Goal: Task Accomplishment & Management: Manage account settings

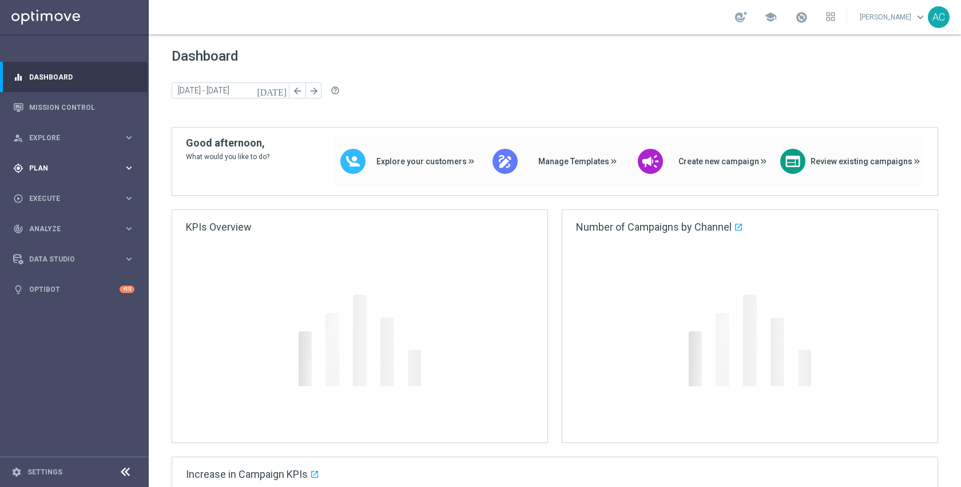
click at [77, 161] on div "gps_fixed Plan keyboard_arrow_right" at bounding box center [74, 168] width 148 height 30
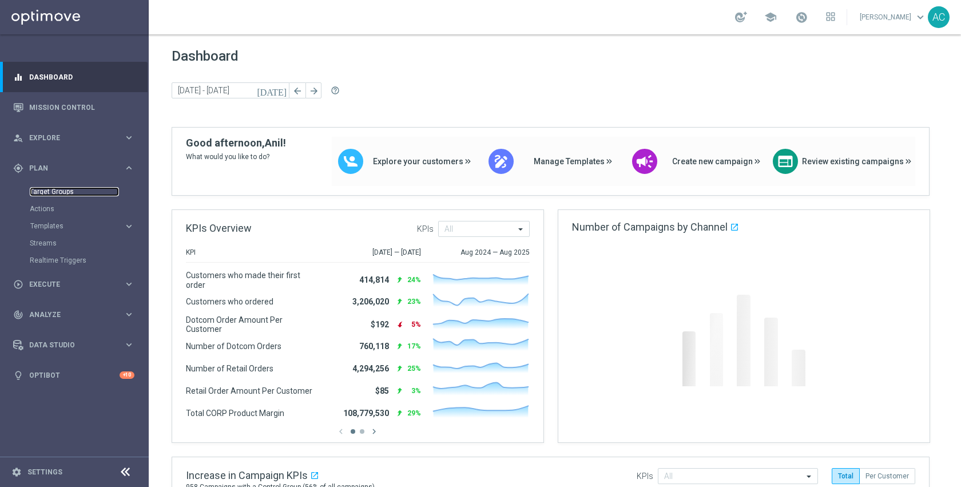
click at [51, 192] on link "Target Groups" at bounding box center [74, 191] width 89 height 9
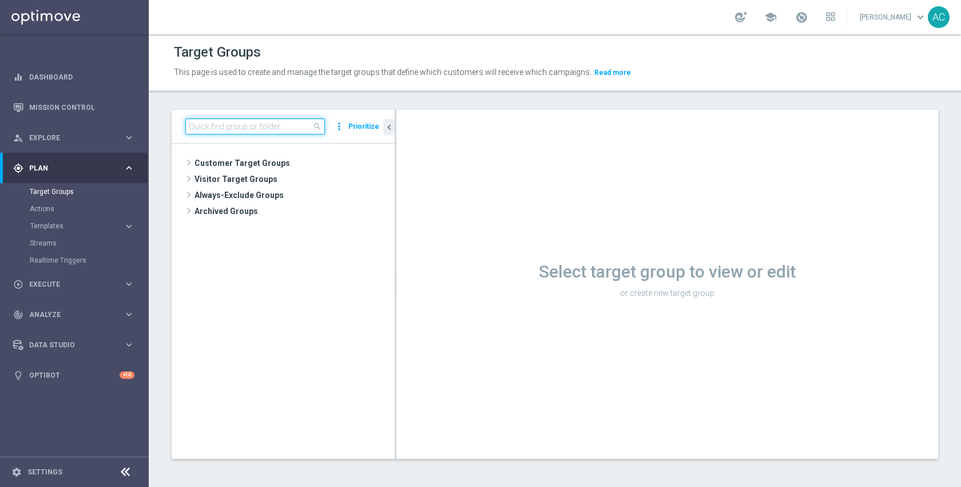
click at [288, 127] on input at bounding box center [255, 126] width 140 height 16
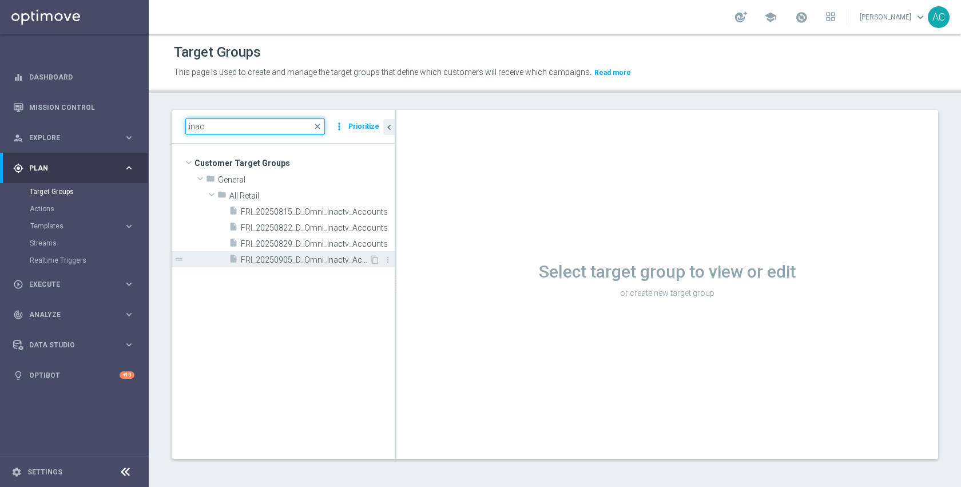
type input "inac"
click at [281, 259] on span "FRI_20250905_D_Omni_Inactv_Accounts" at bounding box center [305, 260] width 128 height 10
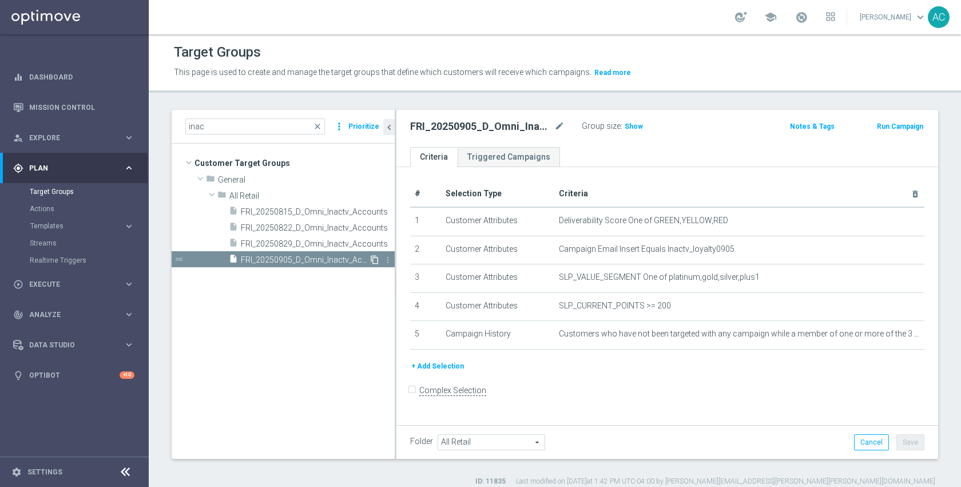
click at [375, 259] on icon "content_copy" at bounding box center [374, 259] width 9 height 9
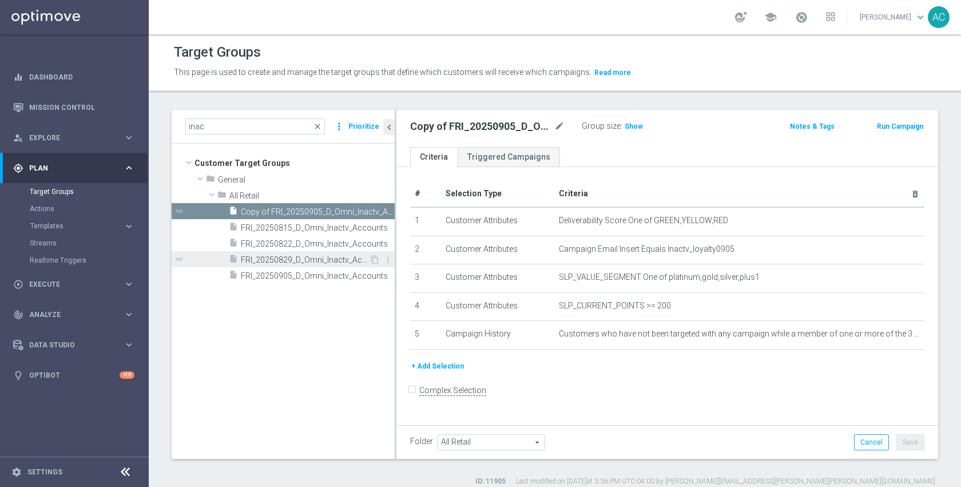
click at [306, 266] on div "insert_drive_file FRI_20250829_D_Omni_Inactv_Accounts" at bounding box center [299, 259] width 140 height 16
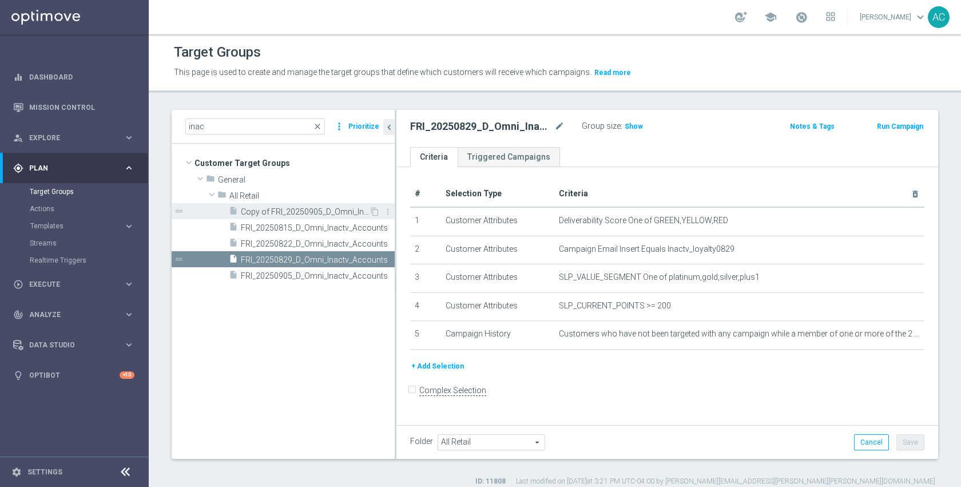
click at [305, 208] on span "Copy of FRI_20250905_D_Omni_Inactv_Accounts" at bounding box center [305, 212] width 128 height 10
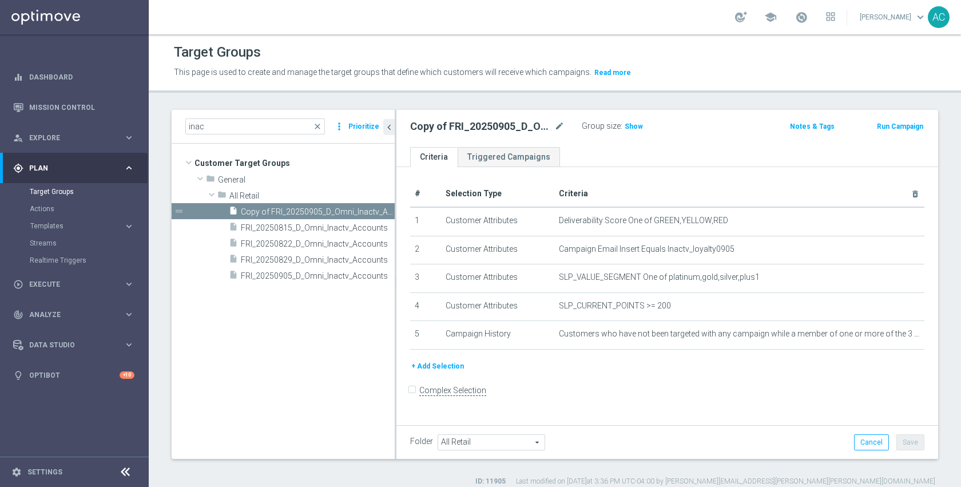
click at [634, 145] on div "Copy of FRI_20250905_D_Omni_Inactv_Accounts mode_edit Group size : Show Notes &…" at bounding box center [667, 128] width 542 height 37
click at [555, 126] on icon "mode_edit" at bounding box center [559, 127] width 10 height 14
click at [545, 127] on input "Copy of FRI_20250905_D_Omni_Inactv_Accounts" at bounding box center [487, 128] width 154 height 16
click at [468, 130] on input "Copy of FRI_20250905_D_Omni_Inactv_Accounts" at bounding box center [487, 128] width 154 height 16
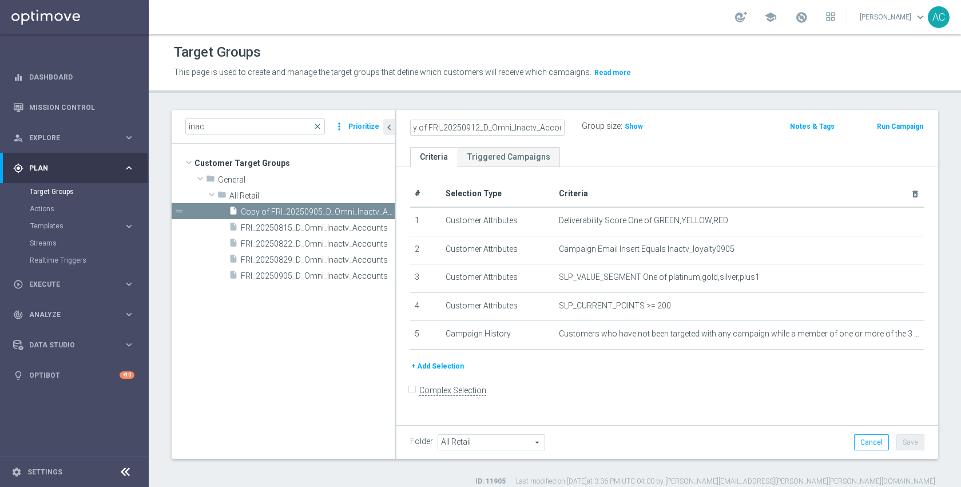
scroll to position [0, 0]
type input "FRI_20250912_D_Omni_Inactv_Accounts"
click at [764, 375] on div "+ Add Selection" at bounding box center [667, 370] width 531 height 21
click at [903, 439] on button "Save" at bounding box center [910, 442] width 28 height 16
click at [815, 391] on form "Complex Selection Invalid Expression" at bounding box center [667, 402] width 514 height 42
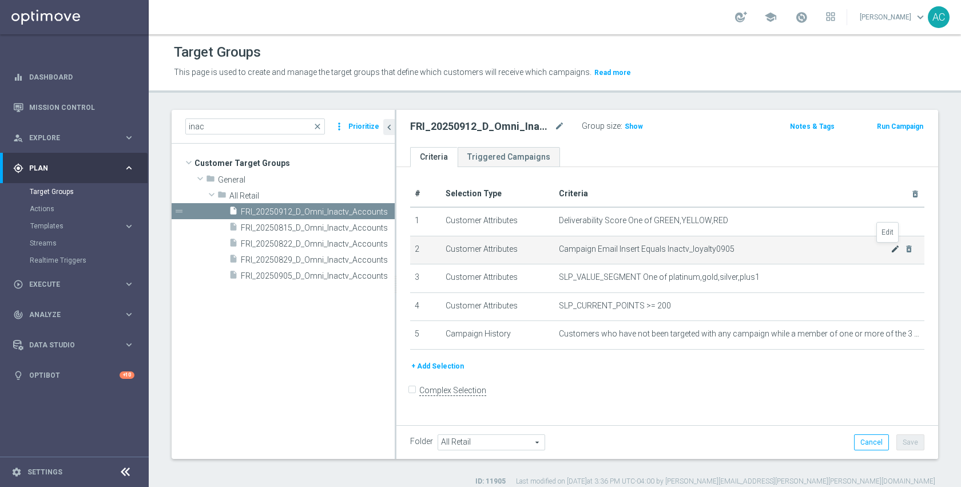
click at [891, 248] on icon "mode_edit" at bounding box center [895, 248] width 9 height 9
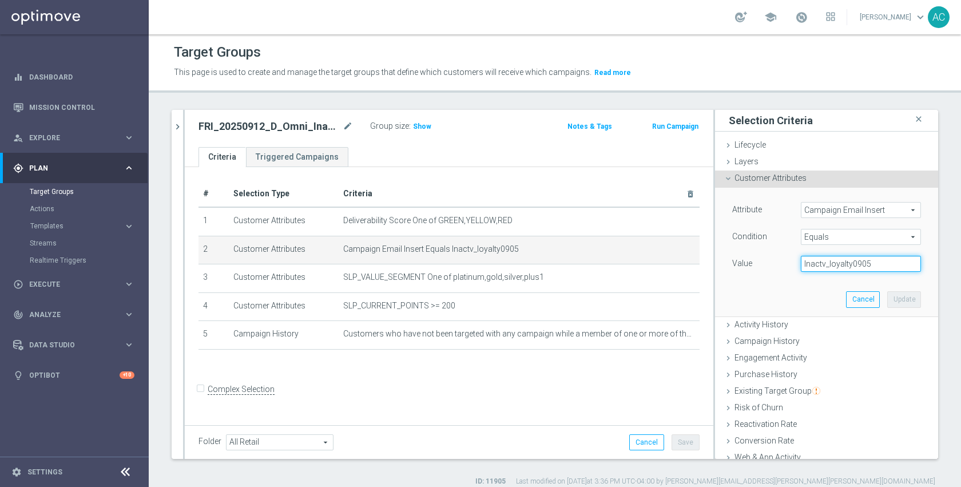
click at [873, 264] on input "Inactv_loyalty0905" at bounding box center [861, 264] width 120 height 16
type input "Inactv_loyalty0912"
click at [891, 301] on button "Update" at bounding box center [904, 299] width 34 height 16
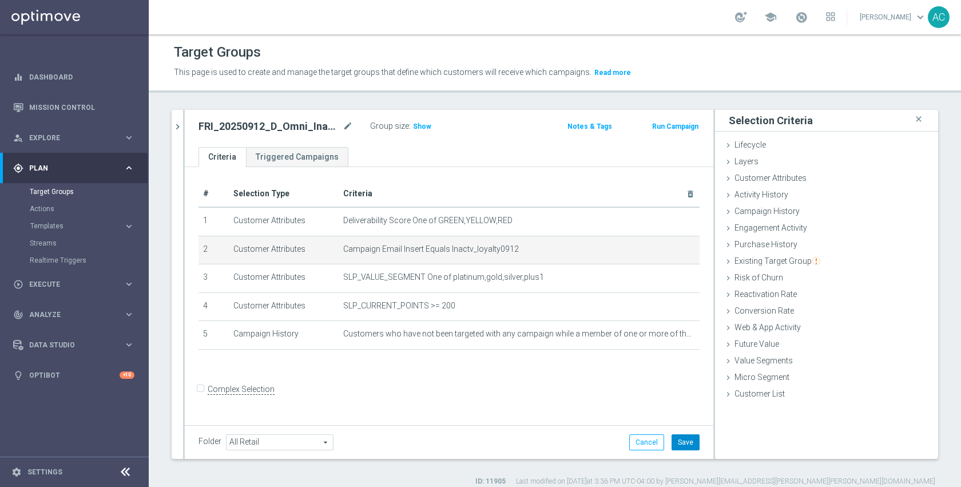
click at [682, 440] on button "Save" at bounding box center [686, 442] width 28 height 16
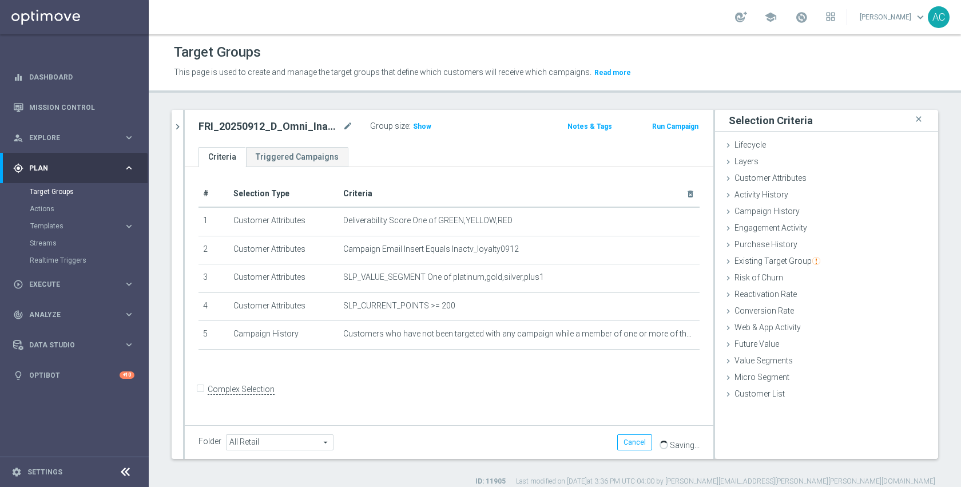
click at [625, 390] on form "Complex Selection Invalid Expression" at bounding box center [448, 401] width 501 height 42
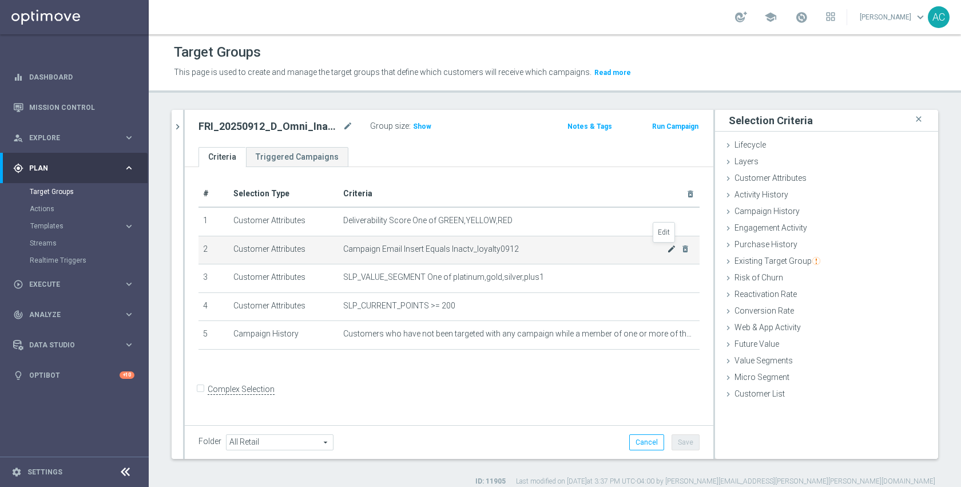
click at [667, 248] on icon "mode_edit" at bounding box center [671, 248] width 9 height 9
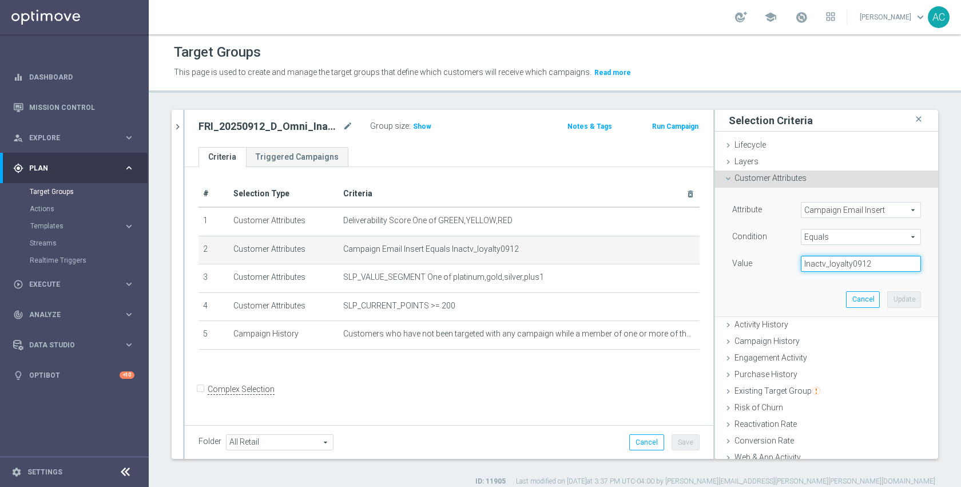
click at [857, 267] on input "Inactv_loyalty0912" at bounding box center [861, 264] width 120 height 16
paste input "1"
type input "Inactv_loyalty0911"
click at [896, 300] on button "Update" at bounding box center [904, 299] width 34 height 16
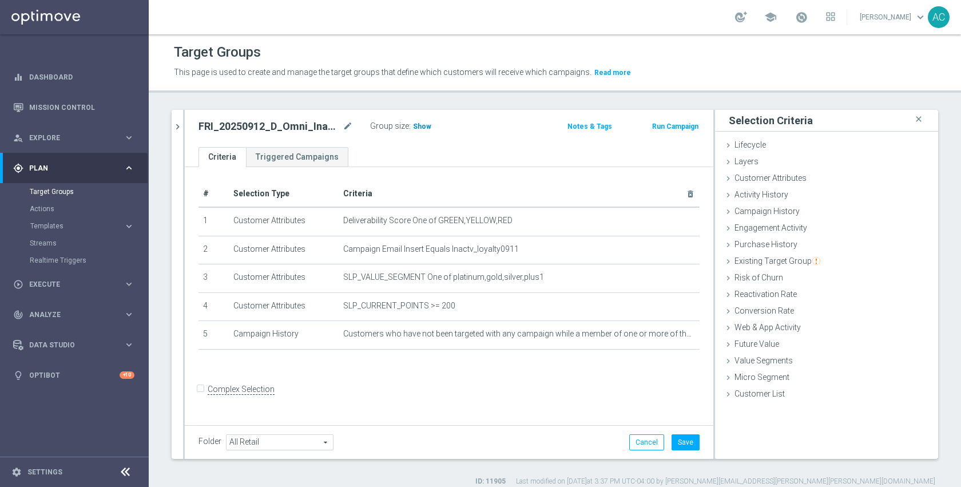
click at [412, 126] on h3 "Show" at bounding box center [422, 126] width 21 height 13
click at [672, 439] on button "Save" at bounding box center [686, 442] width 28 height 16
click at [585, 402] on form "Complex Selection Invalid Expression" at bounding box center [448, 401] width 501 height 42
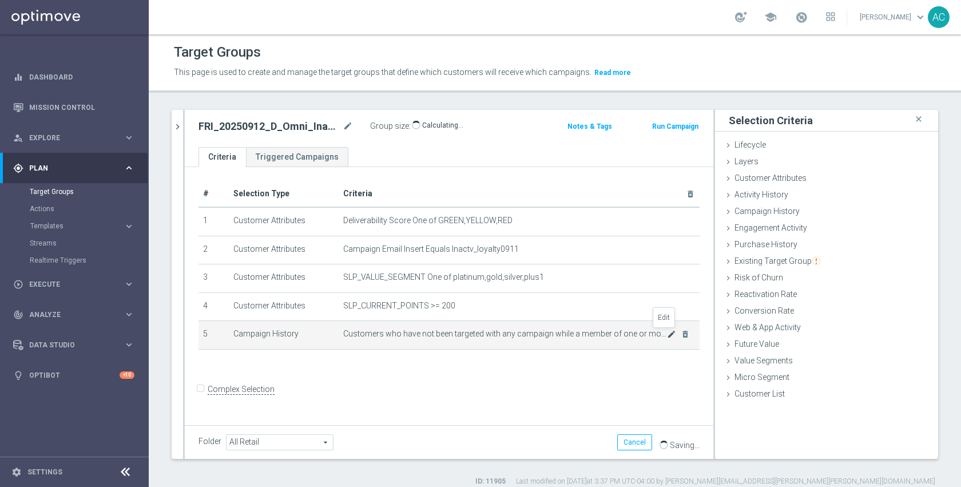
click at [667, 333] on icon "mode_edit" at bounding box center [671, 333] width 9 height 9
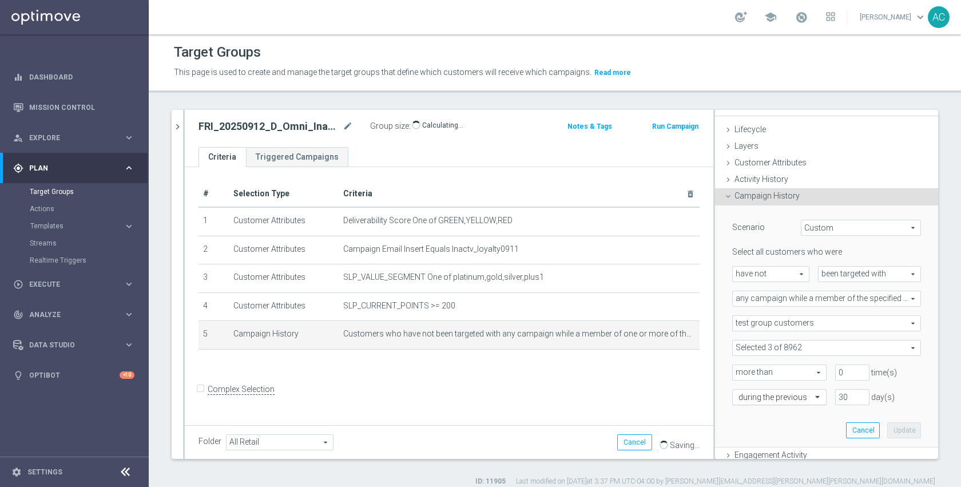
scroll to position [82, 0]
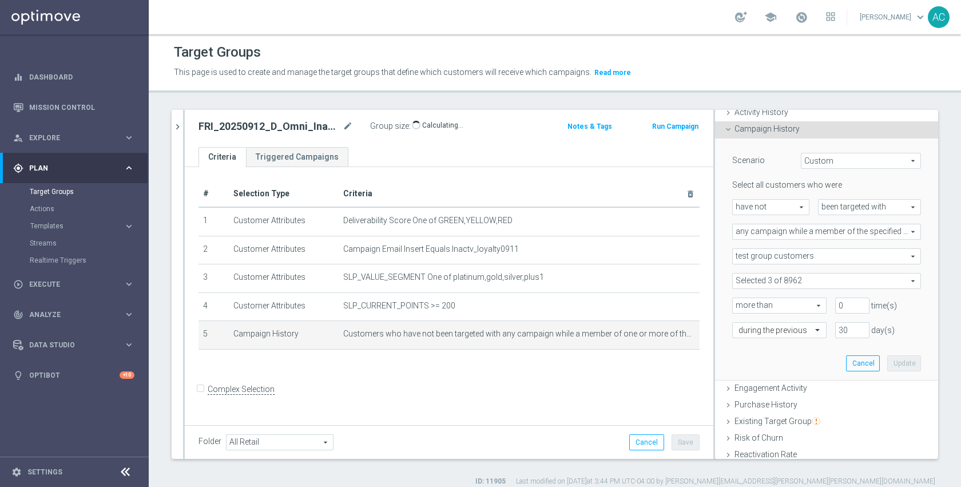
click at [800, 279] on span at bounding box center [827, 280] width 188 height 15
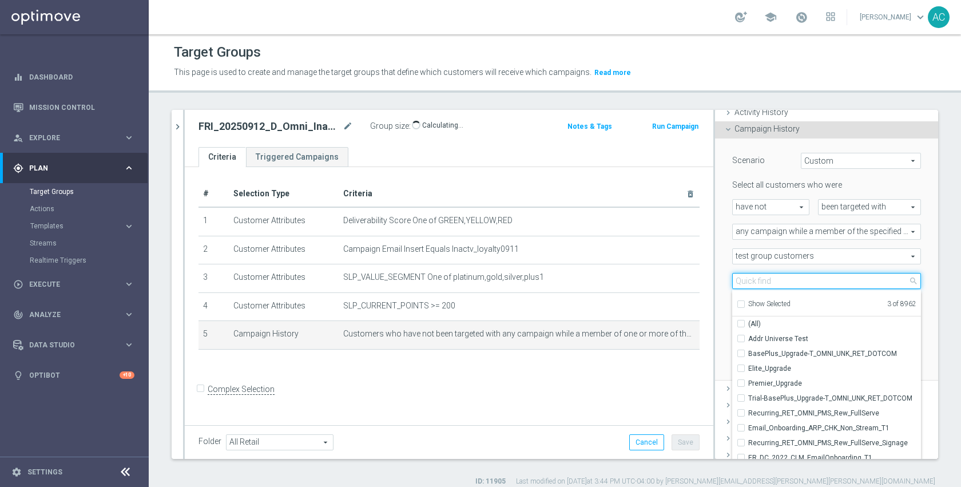
click at [799, 280] on input "search" at bounding box center [826, 281] width 189 height 16
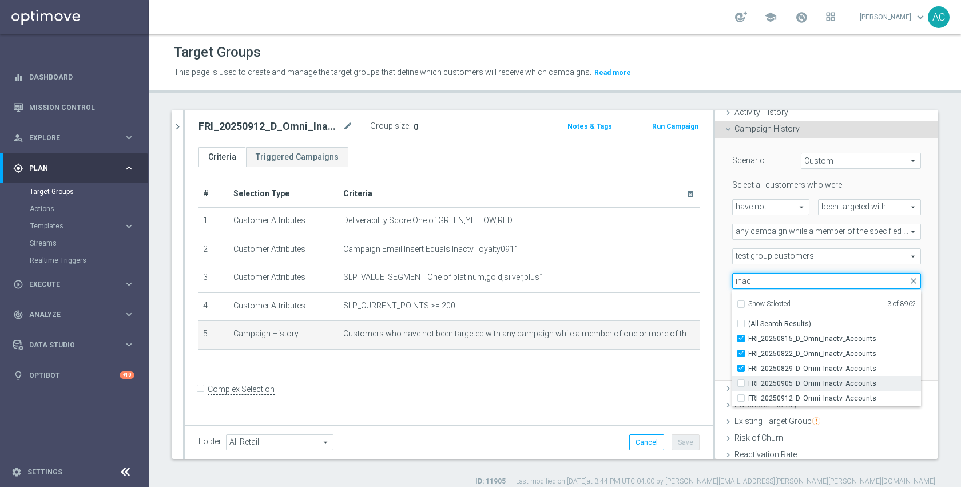
type input "inac"
click at [809, 379] on span "FRI_20250905_D_Omni_Inactv_Accounts" at bounding box center [834, 383] width 173 height 9
click at [748, 379] on input "FRI_20250905_D_Omni_Inactv_Accounts" at bounding box center [744, 382] width 7 height 7
checkbox input "true"
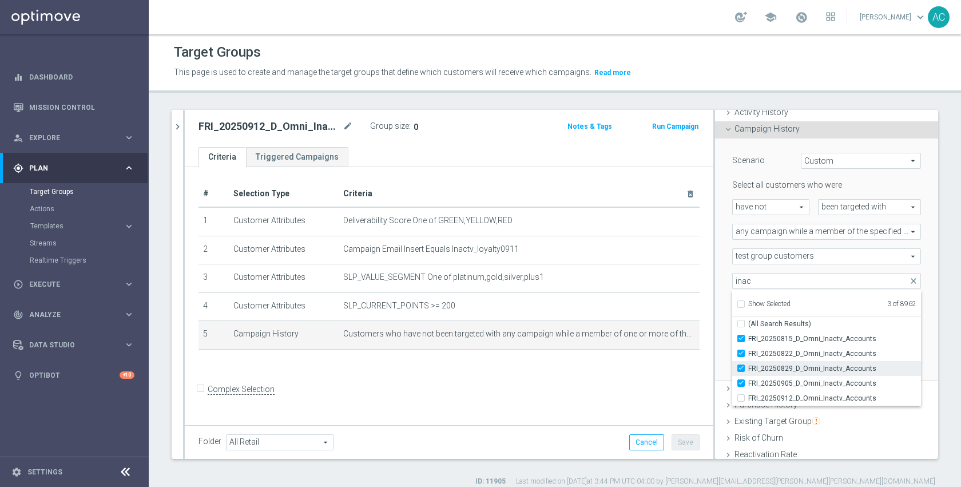
type input "Selected 4 of 8962"
click at [918, 317] on div "Scenario Custom Custom arrow_drop_down search Select all customers who were hav…" at bounding box center [826, 259] width 223 height 243
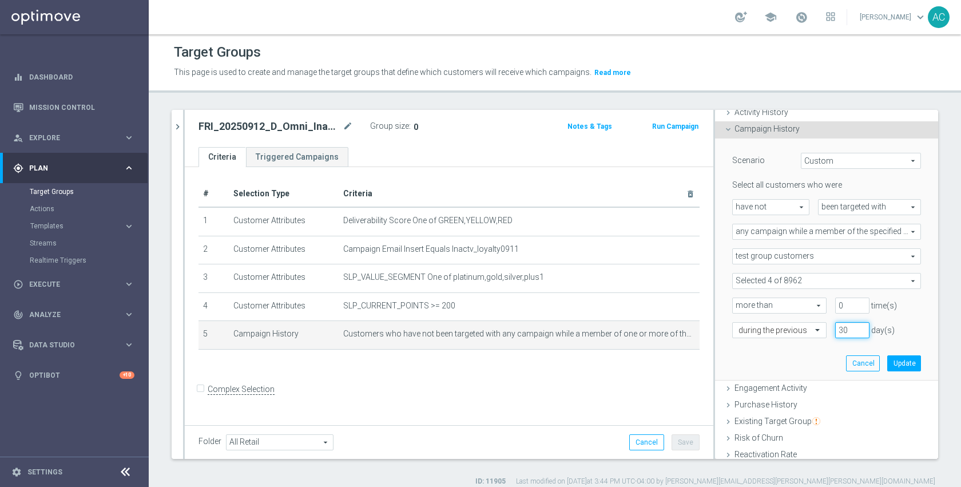
drag, startPoint x: 838, startPoint y: 331, endPoint x: 815, endPoint y: 331, distance: 23.5
click at [827, 331] on div "30 day(s)" at bounding box center [852, 330] width 51 height 16
type input "40"
click at [891, 356] on button "Update" at bounding box center [904, 363] width 34 height 16
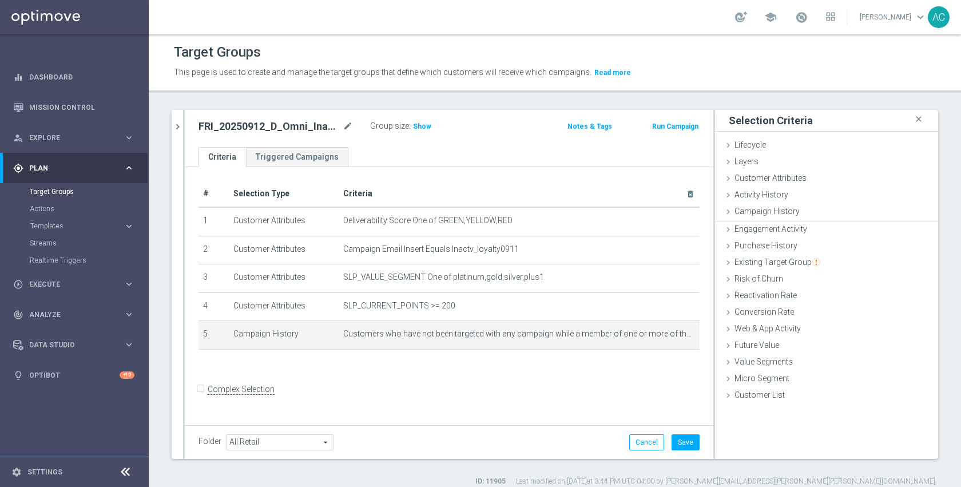
scroll to position [0, 0]
click at [418, 129] on span "Show" at bounding box center [422, 126] width 18 height 8
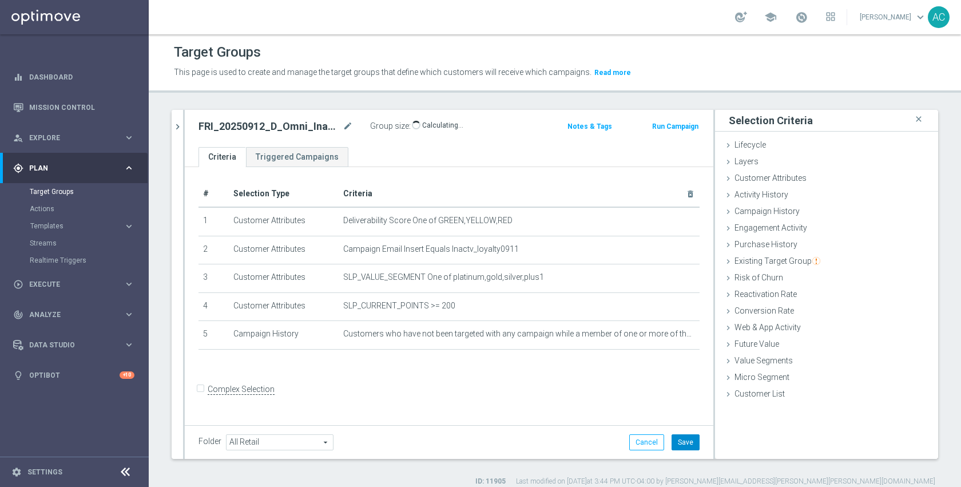
click at [685, 441] on button "Save" at bounding box center [686, 442] width 28 height 16
click at [526, 367] on div "+ Add Selection" at bounding box center [449, 364] width 518 height 9
click at [345, 128] on icon "mode_edit" at bounding box center [348, 127] width 10 height 14
click at [395, 394] on form "Complex Selection Invalid Expression" at bounding box center [448, 401] width 501 height 42
